Goal: Find specific page/section: Find specific page/section

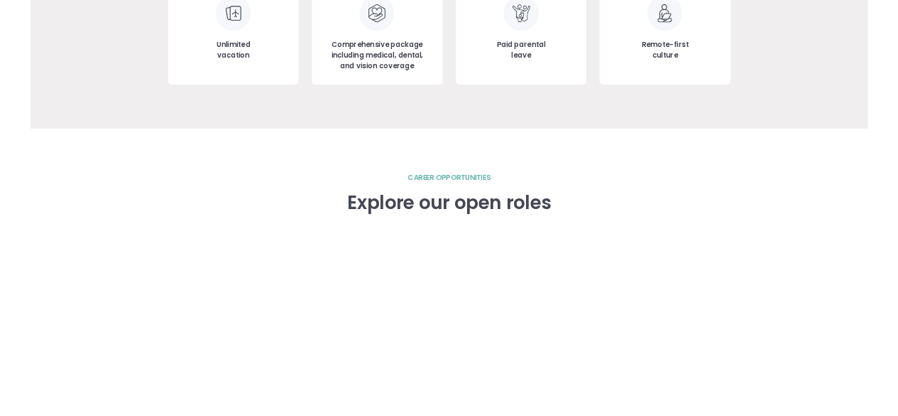
scroll to position [1758, 0]
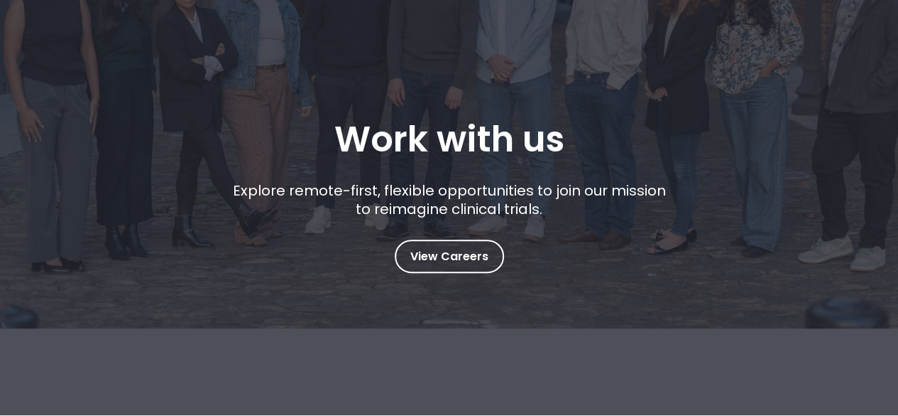
scroll to position [53, 0]
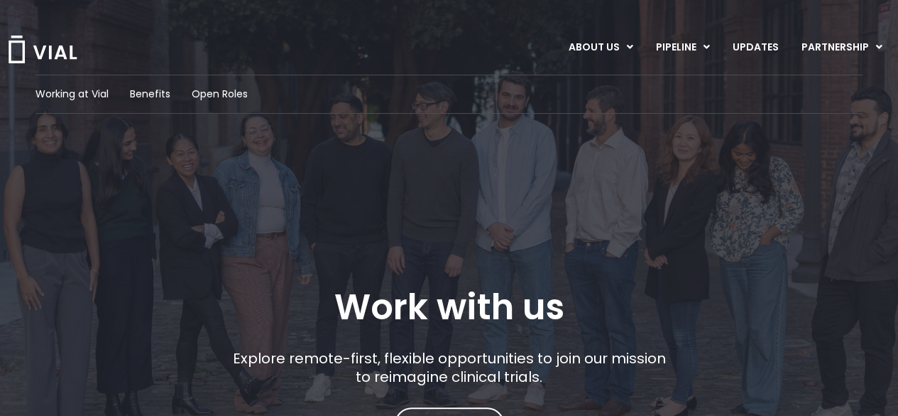
click at [447, 305] on h1 "Work with us" at bounding box center [450, 306] width 230 height 41
click at [0, 205] on div "Working at Vial Benefits Open Roles Work with us Explore remote-first, flexible…" at bounding box center [449, 291] width 898 height 582
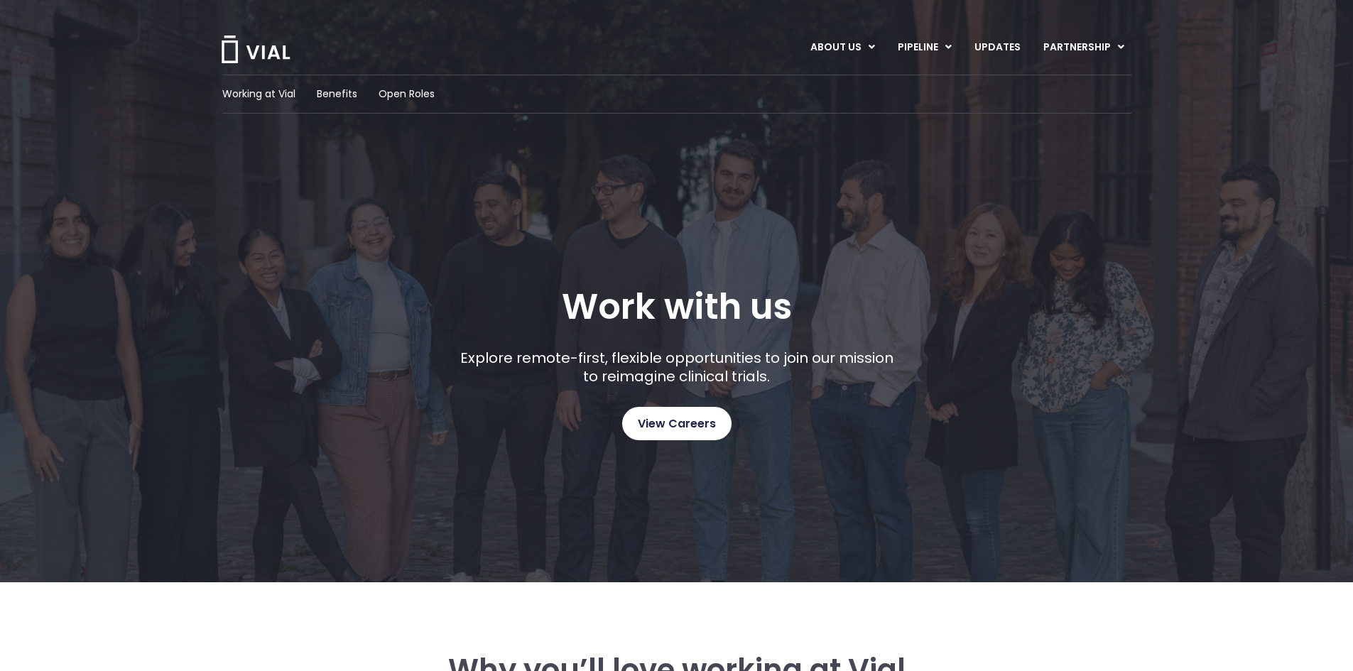
click at [624, 408] on link "View Careers" at bounding box center [676, 423] width 109 height 33
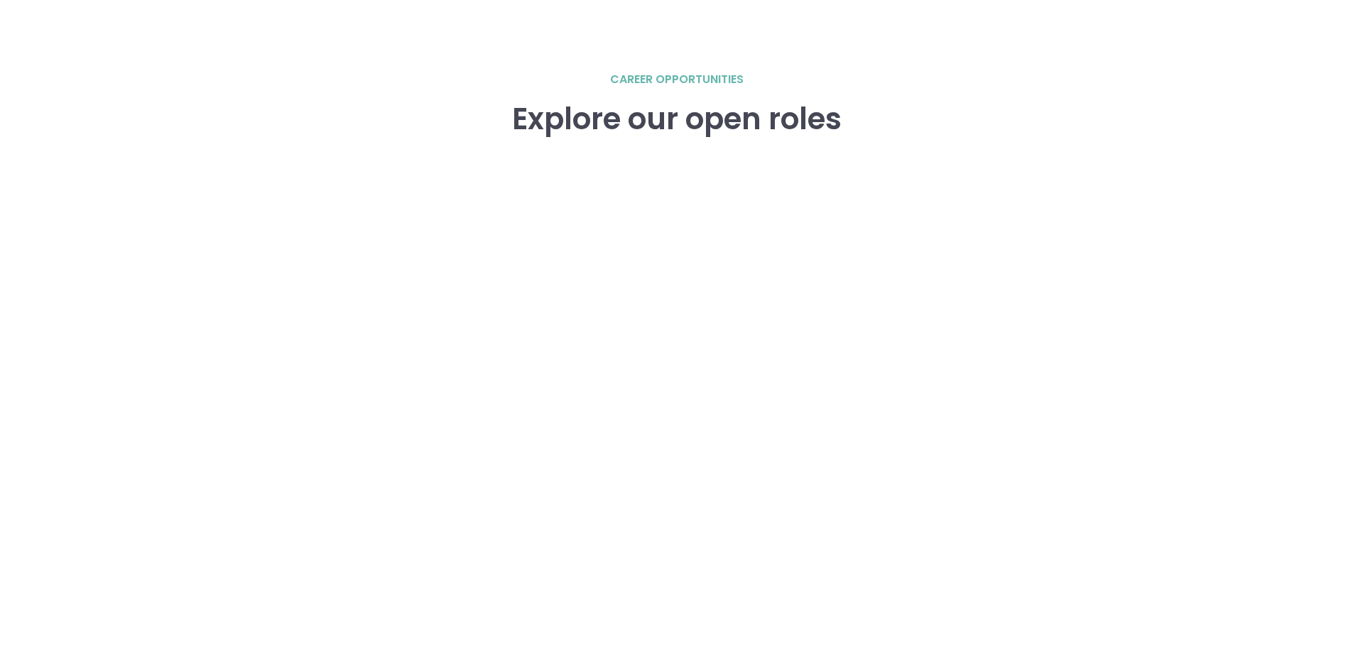
scroll to position [1965, 0]
